Goal: Task Accomplishment & Management: Manage account settings

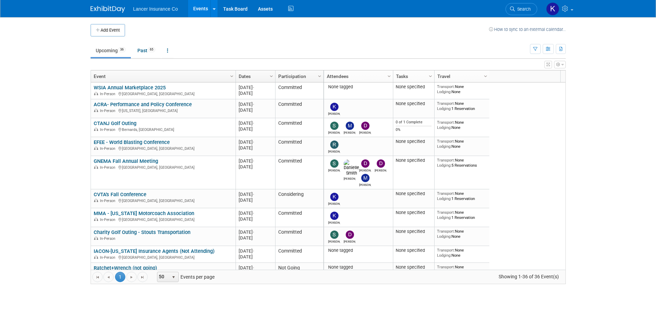
scroll to position [41, 0]
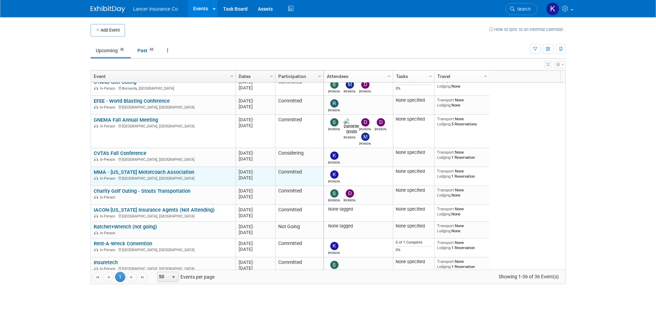
click at [142, 171] on link "MMA - [US_STATE] Motorcoach Association" at bounding box center [144, 172] width 100 height 6
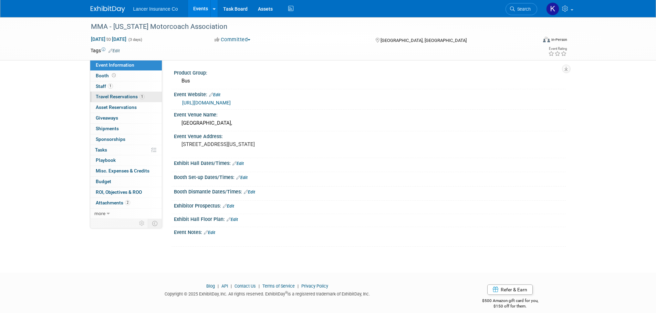
click at [109, 94] on link "1 Travel Reservations 1" at bounding box center [126, 97] width 72 height 10
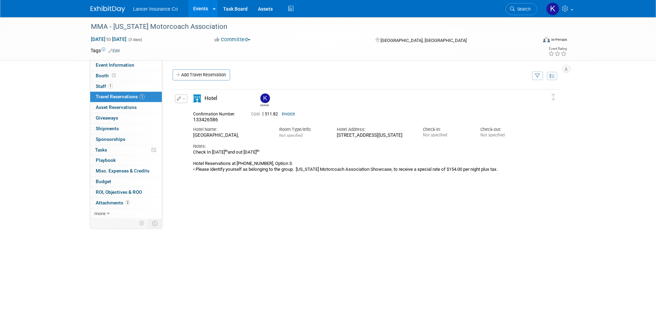
click at [179, 101] on icon "button" at bounding box center [179, 99] width 4 height 4
click at [207, 109] on button "Edit Reservation" at bounding box center [204, 111] width 58 height 10
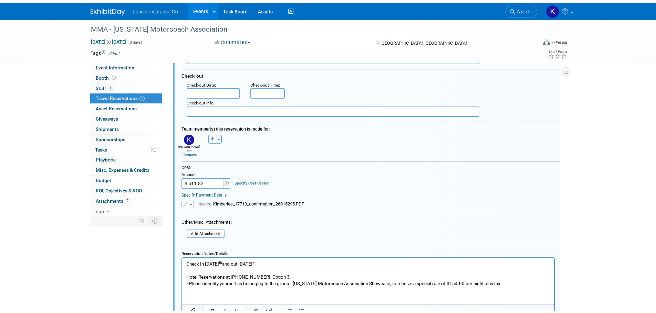
scroll to position [184, 0]
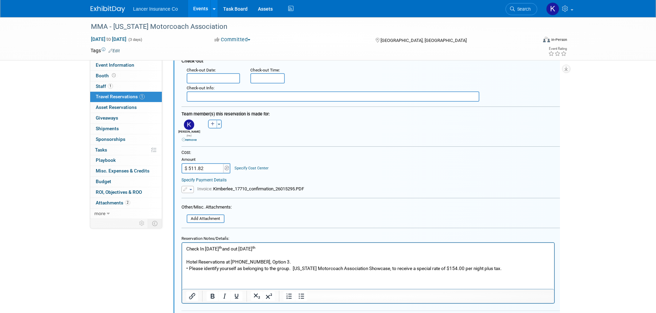
click at [185, 188] on icon "button" at bounding box center [185, 190] width 5 height 4
click at [250, 187] on span "Invoice: Kimberlee_17710_confirmation_26015295.PDF" at bounding box center [250, 189] width 107 height 5
click at [257, 187] on span "Invoice: Kimberlee_17710_confirmation_26015295.PDF" at bounding box center [250, 189] width 107 height 5
click at [262, 187] on span "Invoice: Kimberlee_17710_confirmation_26015295.PDF" at bounding box center [250, 189] width 107 height 5
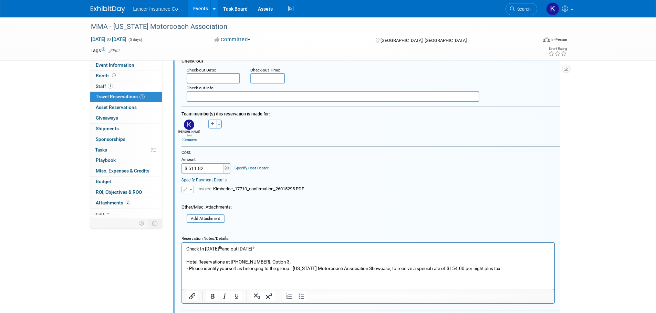
click at [262, 187] on span "Invoice: Kimberlee_17710_confirmation_26015295.PDF" at bounding box center [250, 189] width 107 height 5
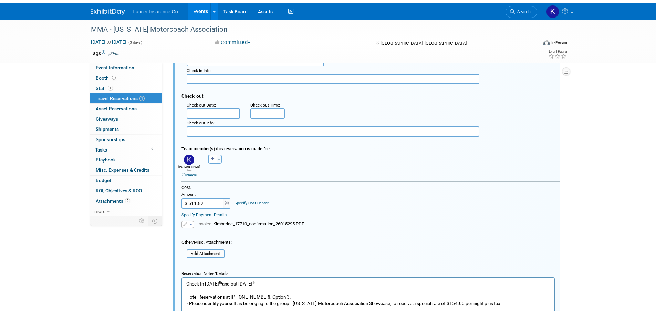
scroll to position [212, 0]
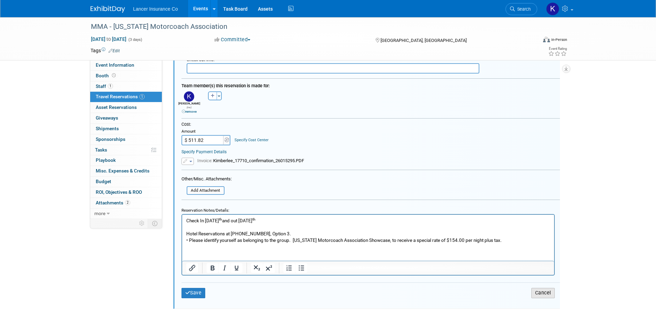
click at [535, 290] on button "Cancel" at bounding box center [542, 293] width 23 height 10
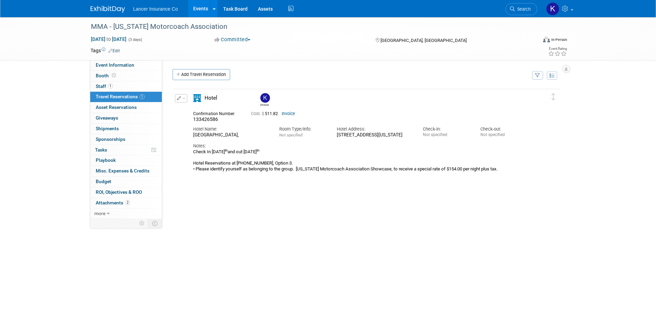
scroll to position [0, 0]
click at [289, 116] on link "Invoice" at bounding box center [287, 114] width 13 height 5
